Goal: Transaction & Acquisition: Purchase product/service

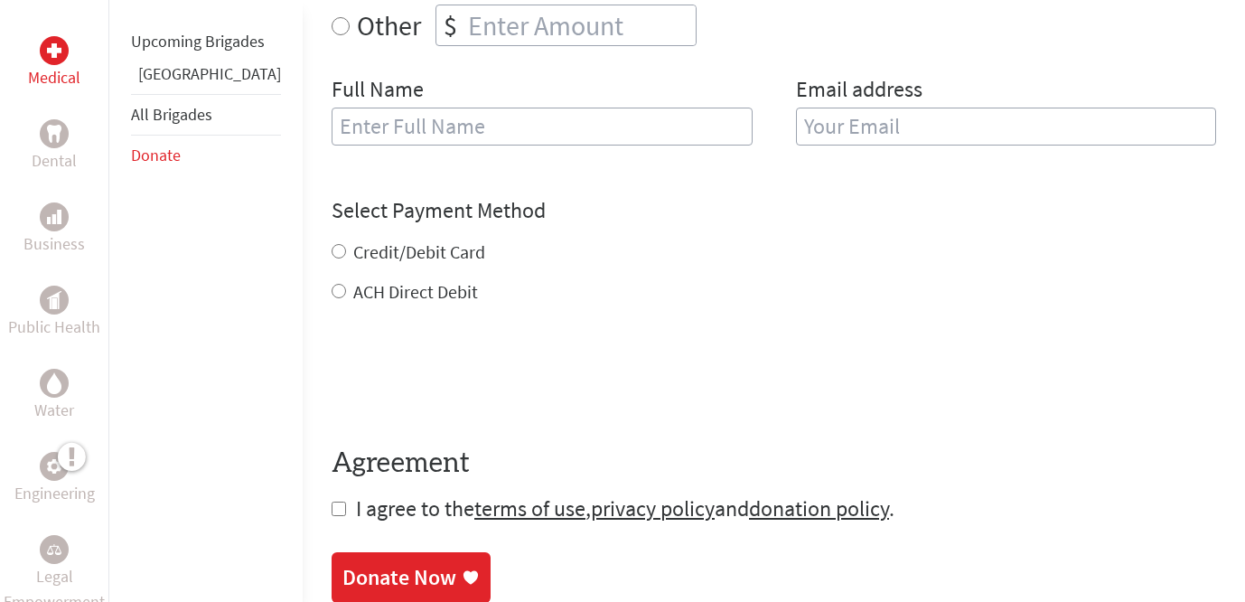
scroll to position [495, 0]
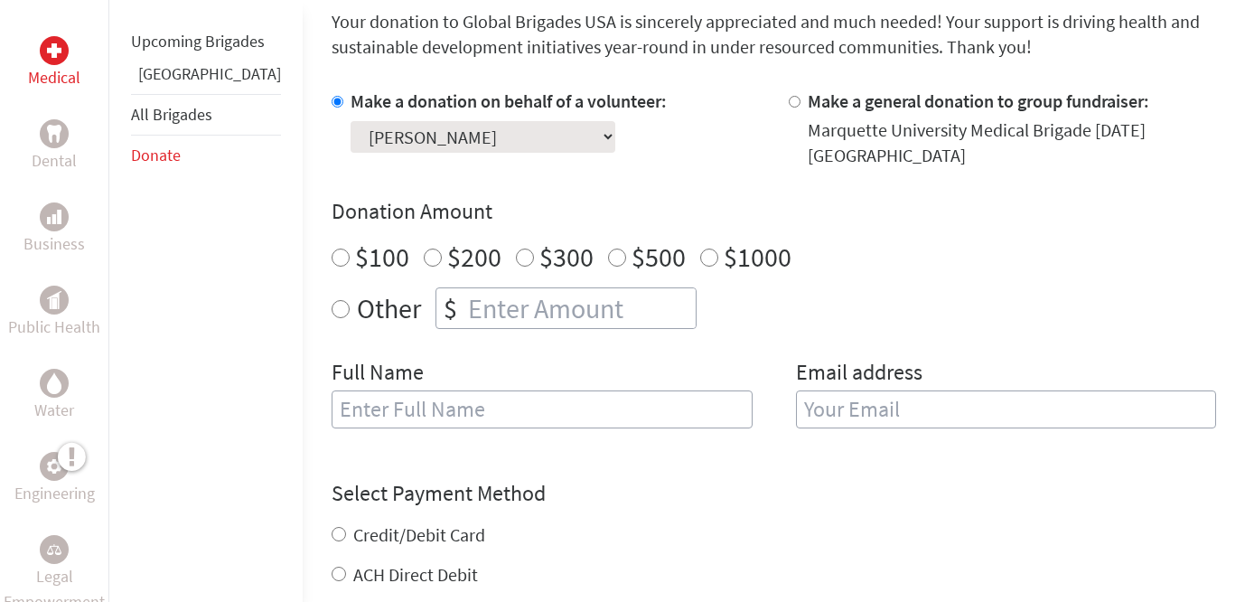
radio input "true"
click at [464, 320] on input "number" at bounding box center [579, 308] width 231 height 40
type input "700"
click at [416, 406] on input "text" at bounding box center [541, 409] width 421 height 38
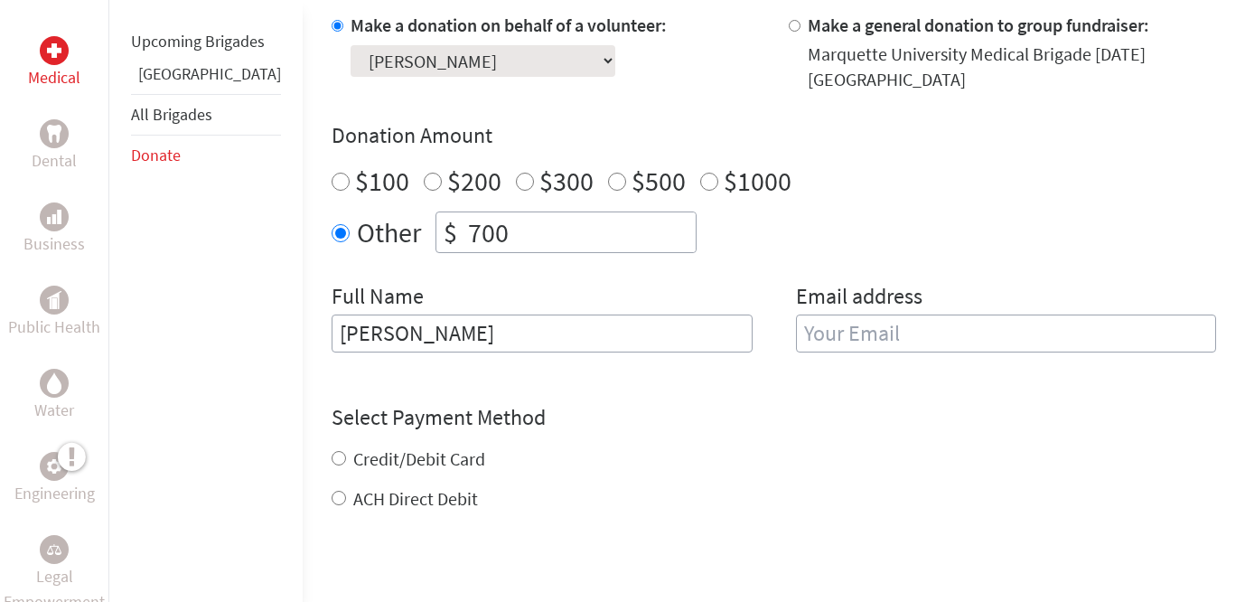
type input "[PERSON_NAME]"
click at [863, 331] on input "email" at bounding box center [1006, 333] width 421 height 38
type input "[EMAIL_ADDRESS][DOMAIN_NAME]"
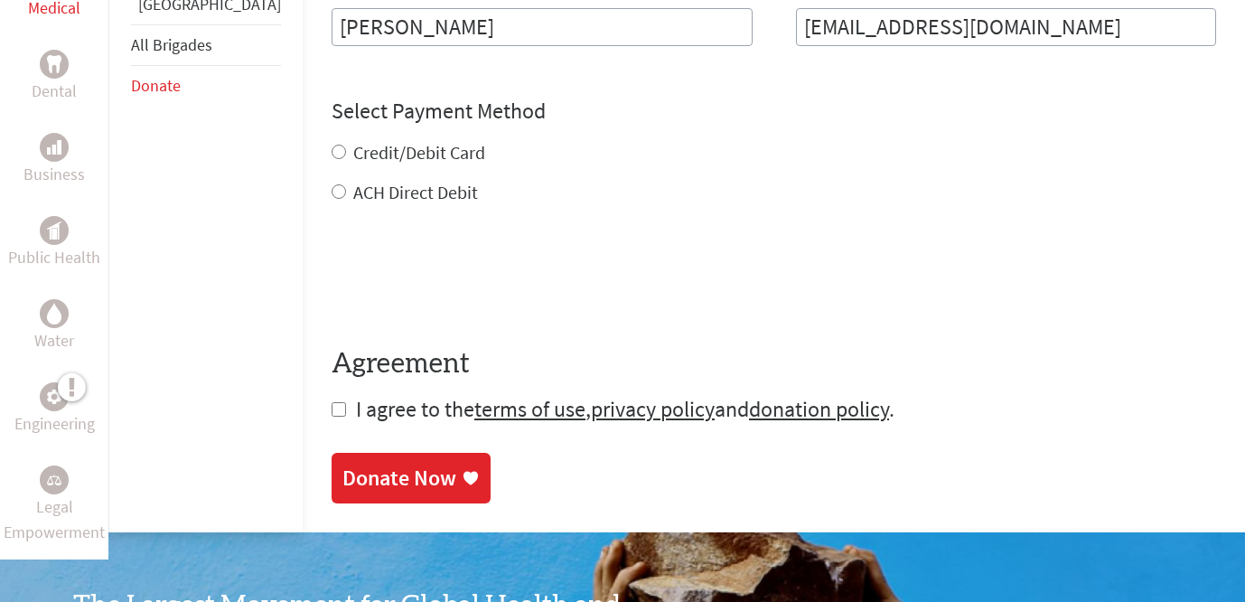
scroll to position [880, 0]
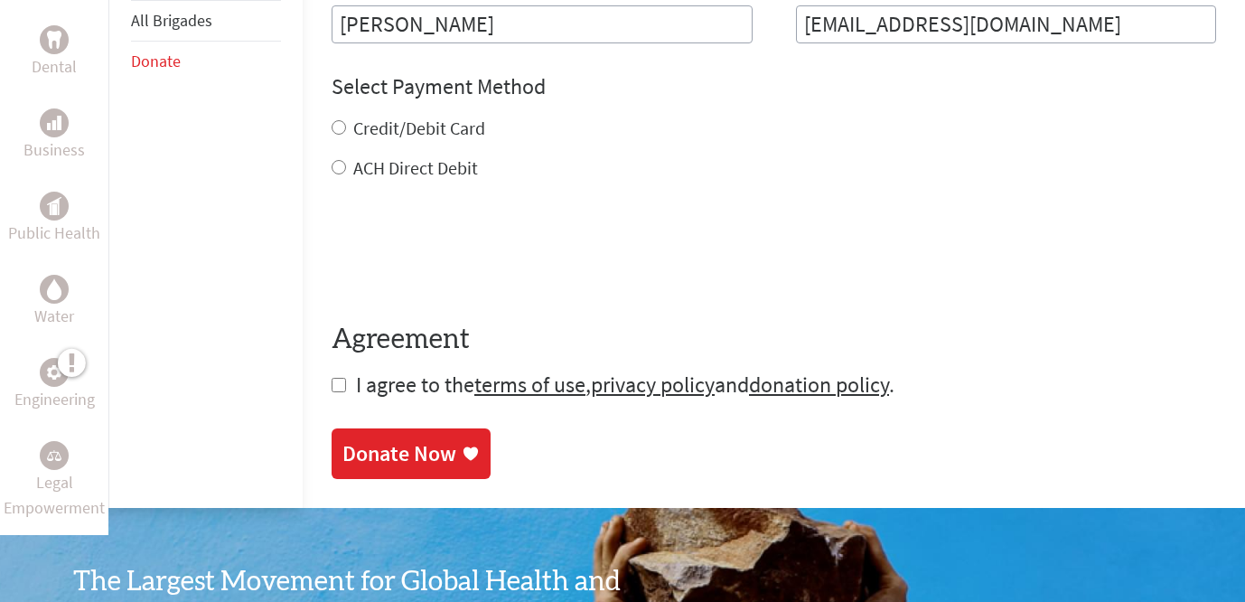
click at [331, 153] on div "Credit/Debit Card ACH Direct Debit" at bounding box center [773, 148] width 884 height 65
click at [331, 128] on input "Credit/Debit Card" at bounding box center [338, 127] width 14 height 14
radio input "true"
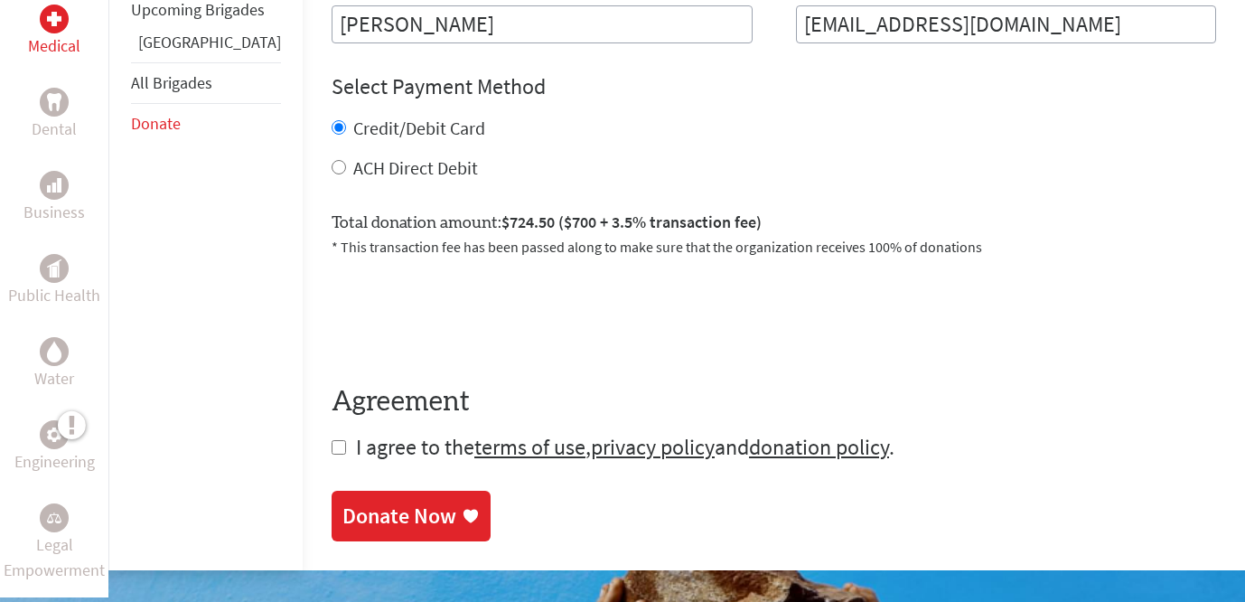
click at [331, 450] on input "checkbox" at bounding box center [338, 447] width 14 height 14
checkbox input "true"
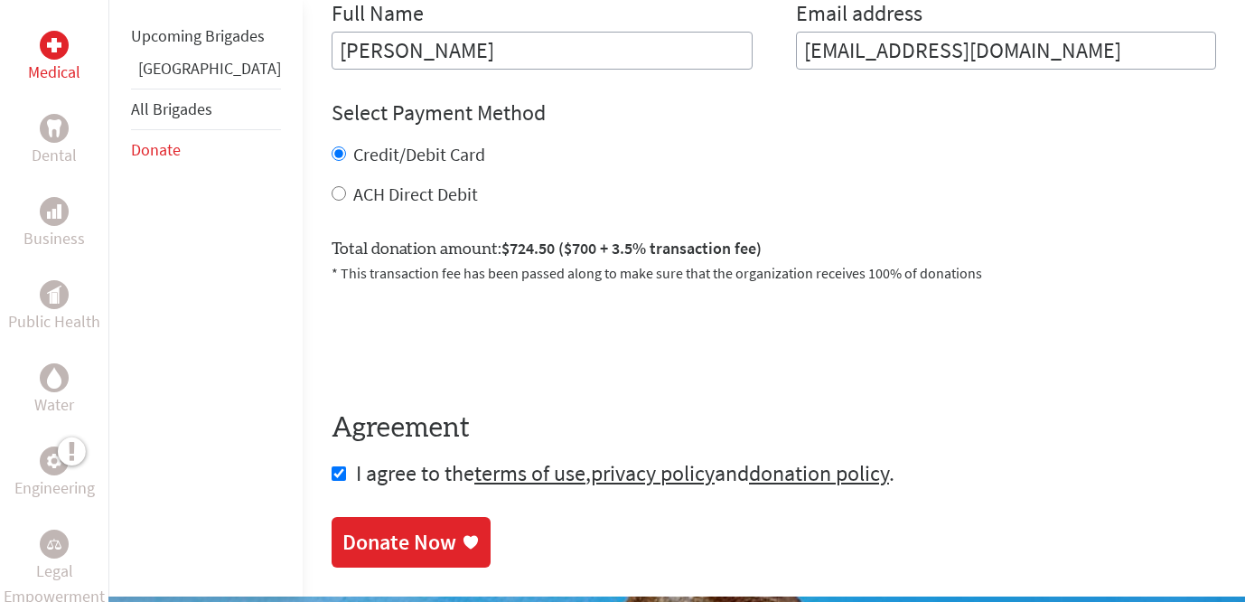
scroll to position [933, 0]
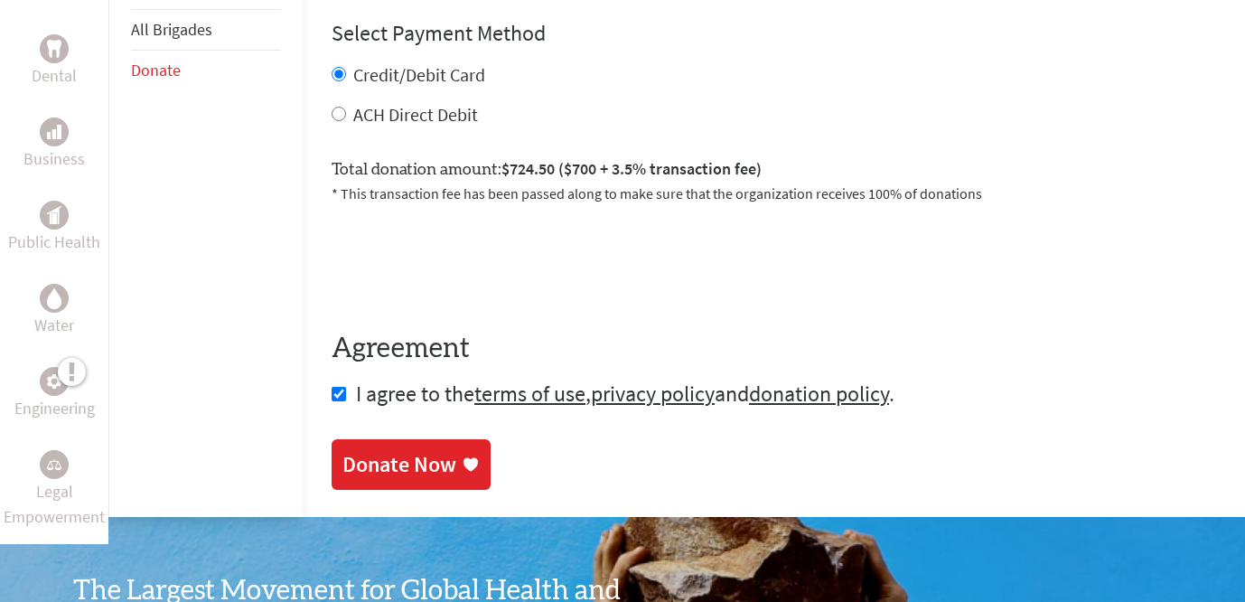
click at [359, 464] on div "Donate Now" at bounding box center [399, 464] width 114 height 29
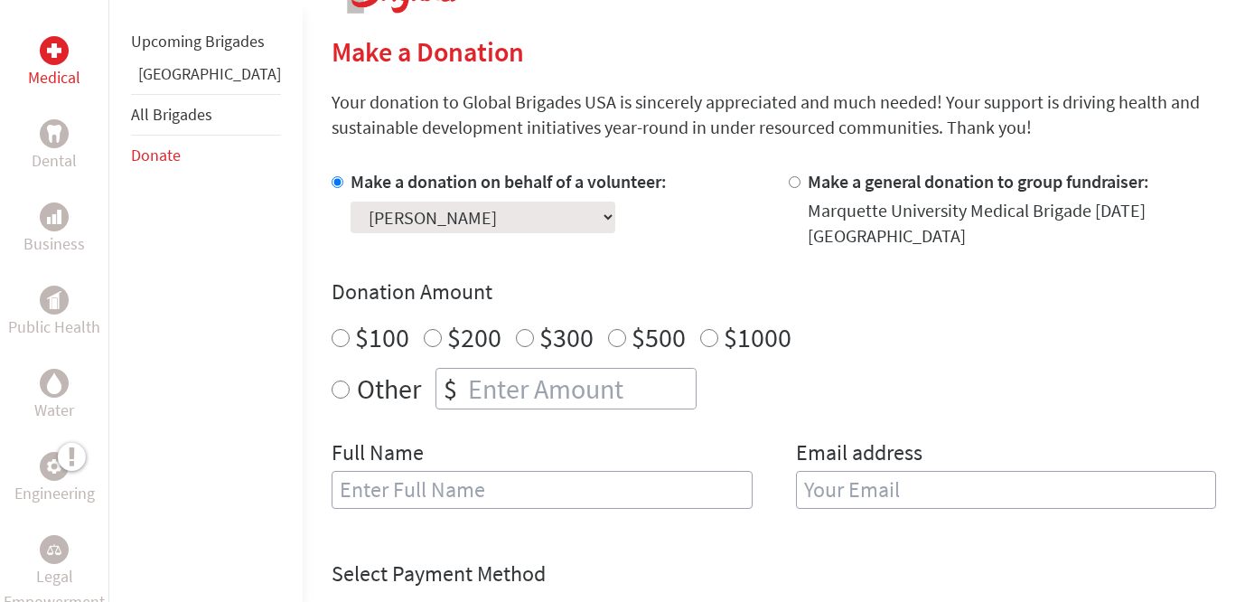
scroll to position [565, 0]
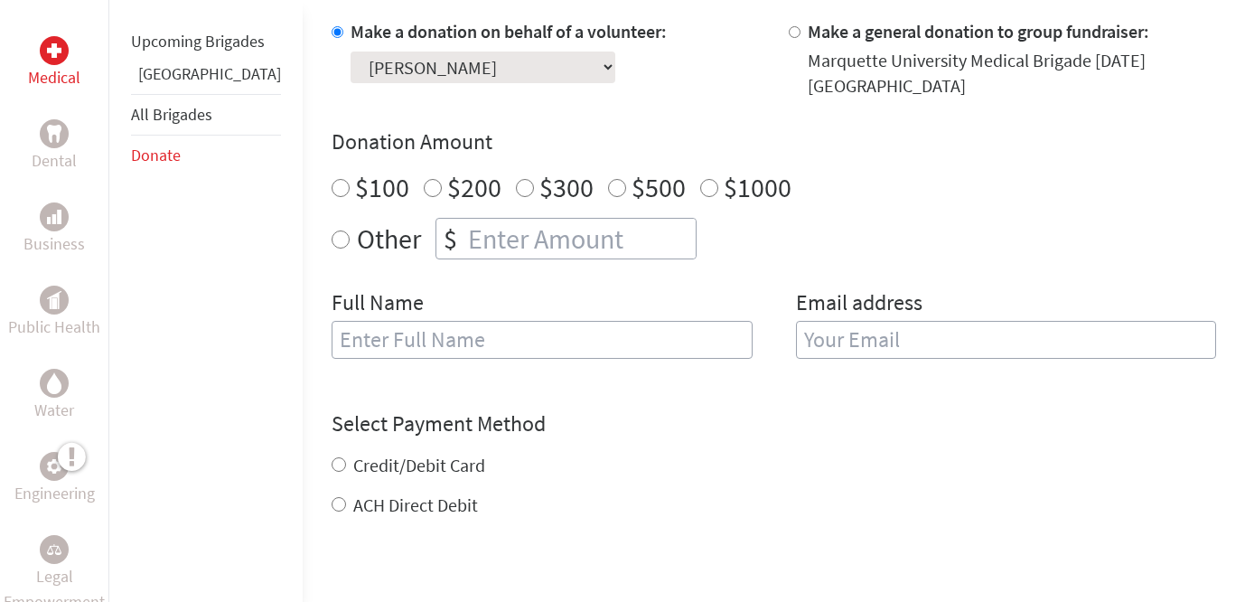
radio input "true"
click at [464, 246] on input "number" at bounding box center [579, 239] width 231 height 40
type input "700"
click at [447, 336] on input "text" at bounding box center [541, 340] width 421 height 38
type input "[PERSON_NAME]"
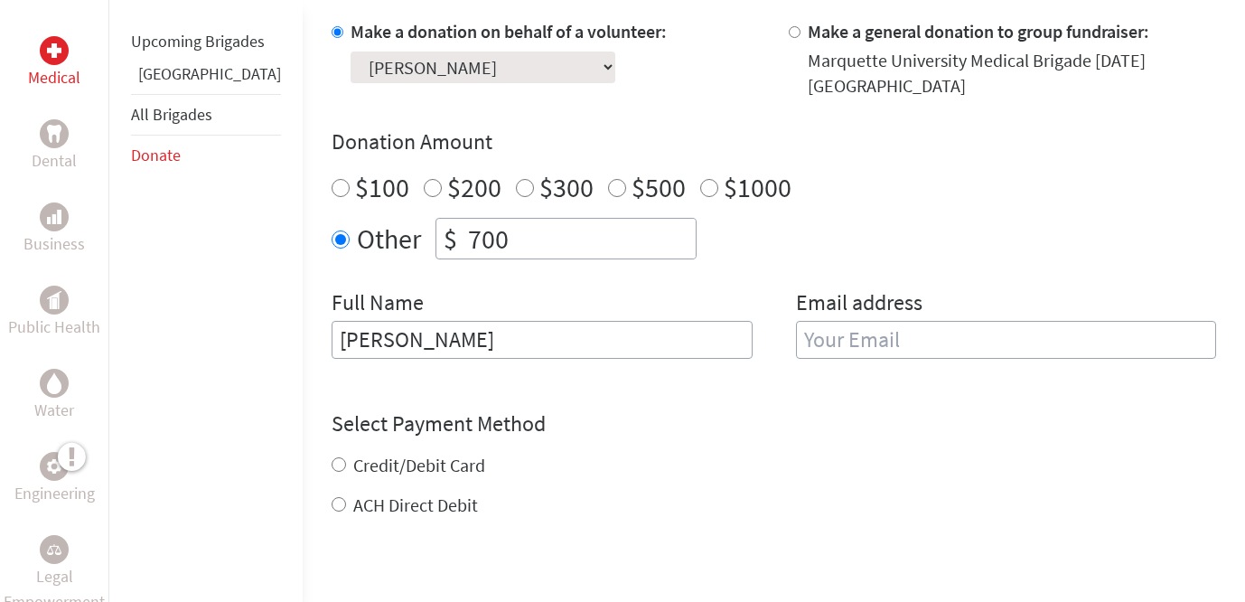
type input "[EMAIL_ADDRESS][DOMAIN_NAME]"
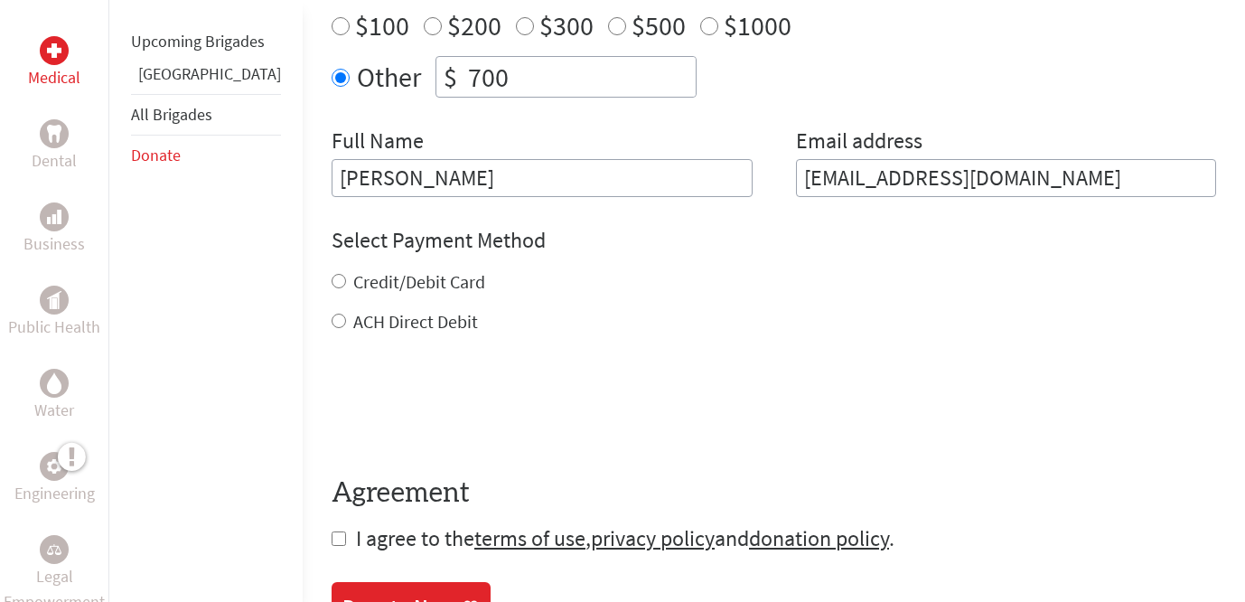
scroll to position [733, 0]
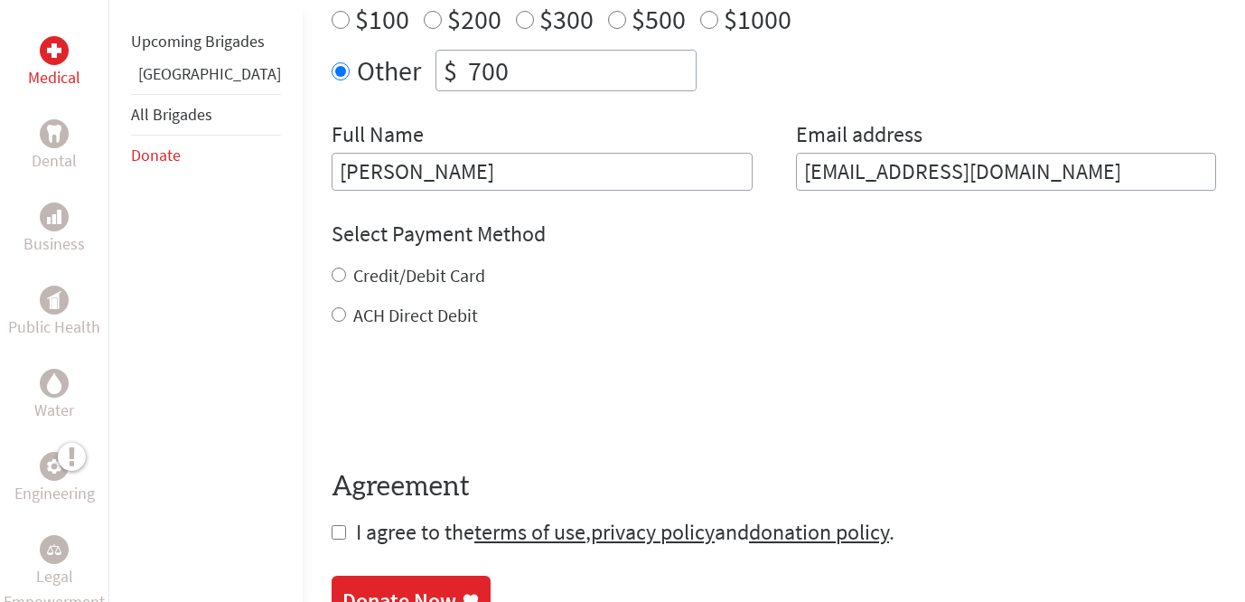
click at [357, 315] on label "ACH Direct Debit" at bounding box center [415, 314] width 125 height 23
click at [346, 315] on input "ACH Direct Debit" at bounding box center [338, 314] width 14 height 14
radio input "true"
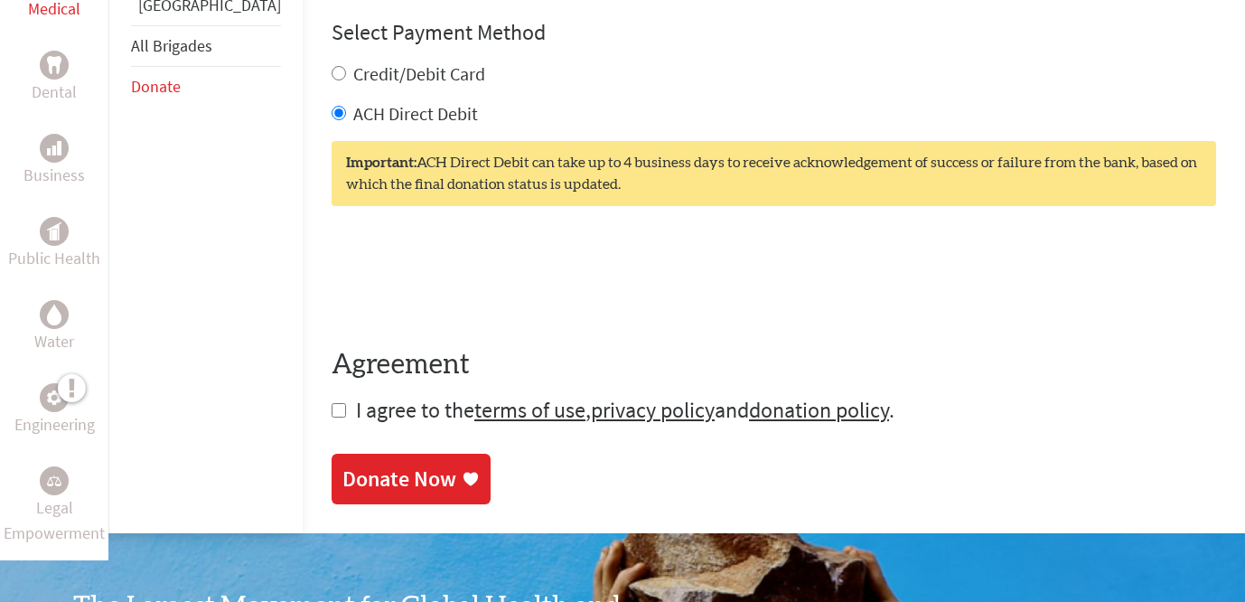
scroll to position [935, 0]
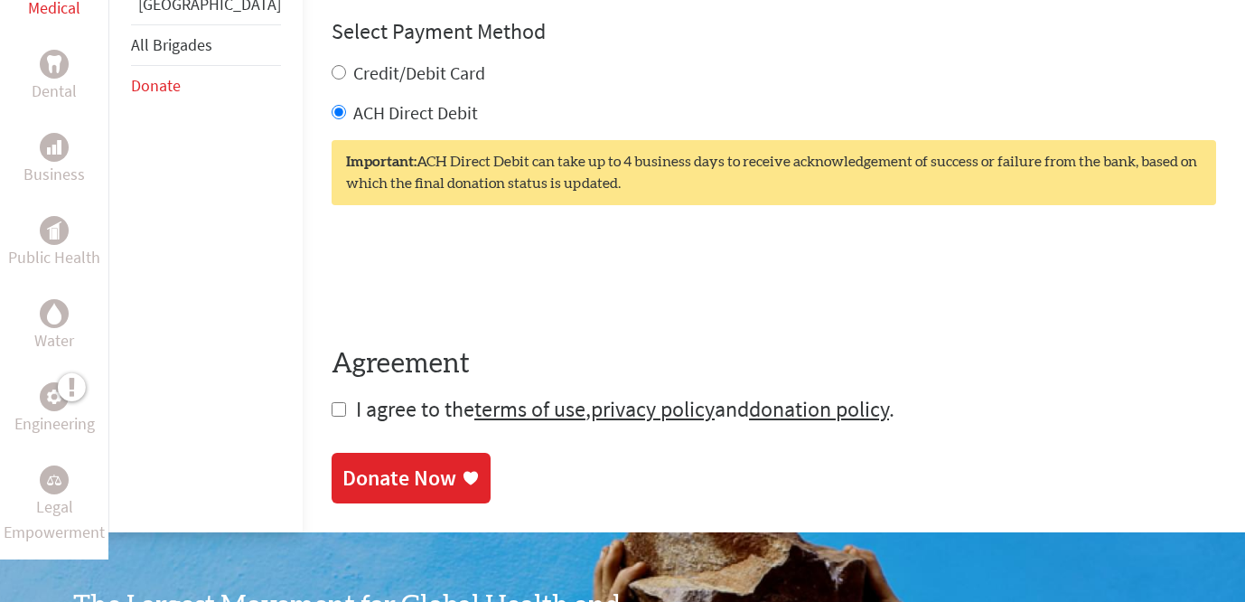
click at [331, 410] on input "checkbox" at bounding box center [338, 409] width 14 height 14
checkbox input "true"
click at [342, 476] on div "Donate Now" at bounding box center [399, 479] width 114 height 29
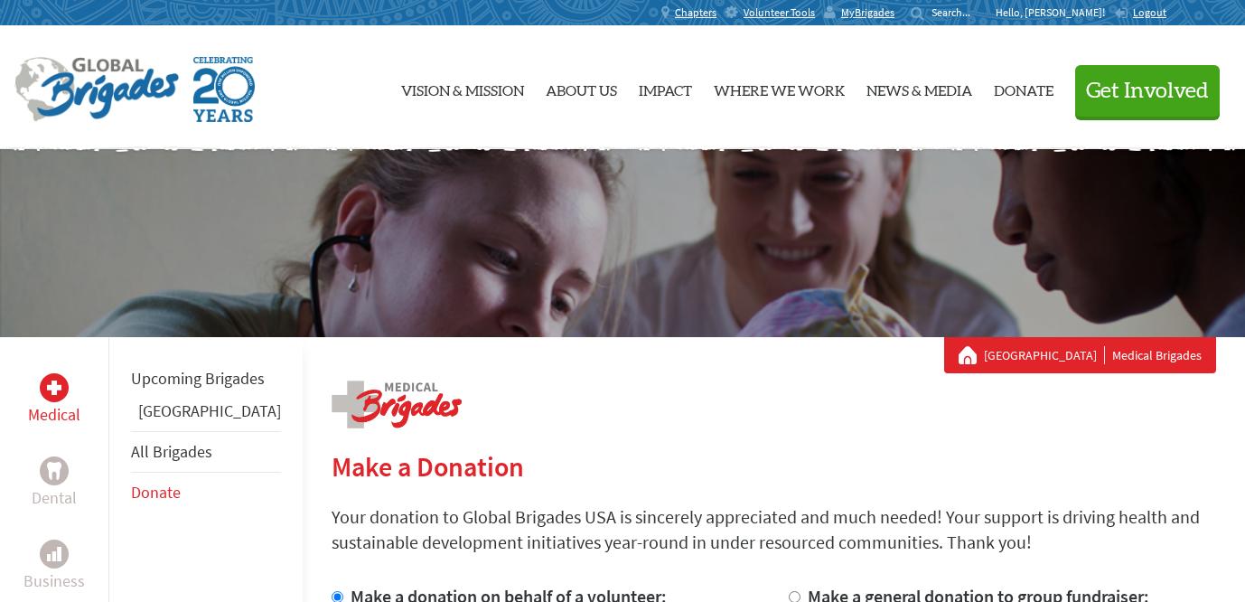
scroll to position [152, 0]
